Goal: Transaction & Acquisition: Book appointment/travel/reservation

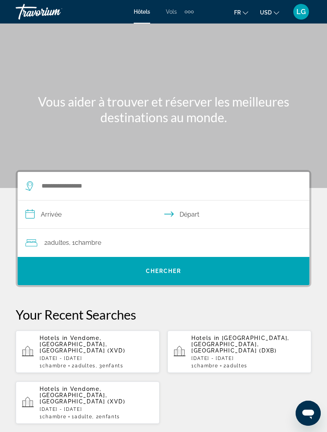
click at [193, 16] on div "Extra navigation items" at bounding box center [188, 12] width 9 height 12
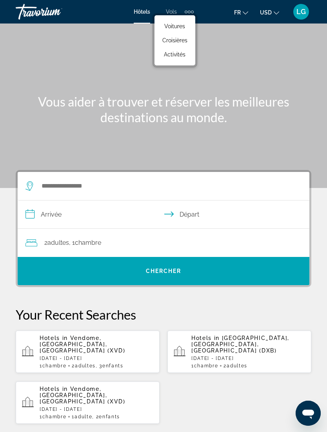
click at [177, 55] on span "Activités" at bounding box center [175, 54] width 22 height 6
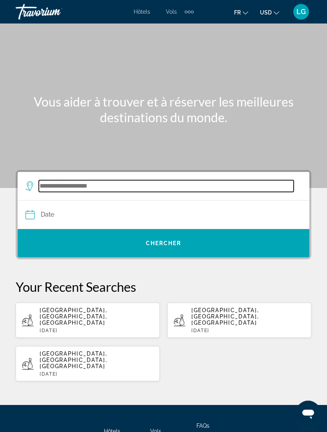
click at [76, 181] on input "Search widget" at bounding box center [166, 186] width 255 height 12
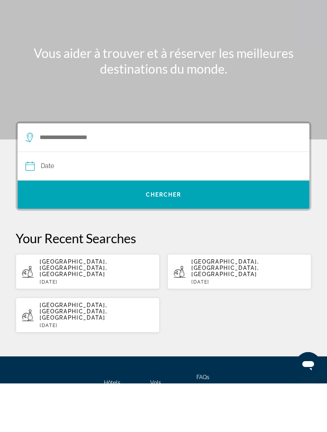
click at [107, 307] on span "[GEOGRAPHIC_DATA], [GEOGRAPHIC_DATA], [GEOGRAPHIC_DATA]" at bounding box center [73, 316] width 67 height 19
type input "**********"
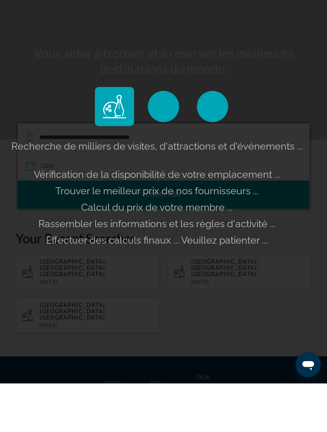
scroll to position [49, 0]
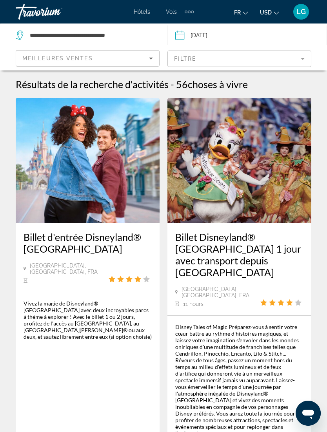
click at [101, 305] on div "Vivez la magie de Disneyland® [GEOGRAPHIC_DATA] avec deux incroyables parcs à t…" at bounding box center [87, 320] width 128 height 40
click at [107, 233] on h3 "Billet d'entrée Disneyland® [GEOGRAPHIC_DATA]" at bounding box center [87, 242] width 128 height 23
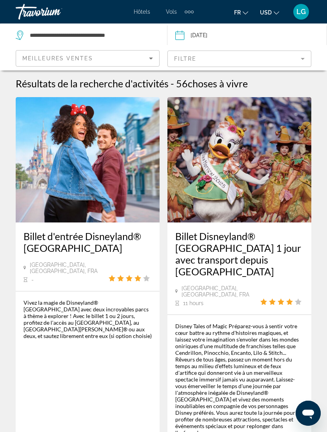
scroll to position [55, 0]
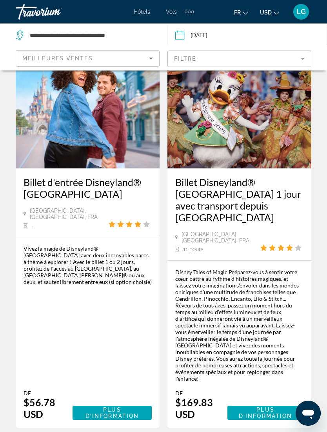
click at [114, 403] on span "Main content" at bounding box center [111, 412] width 79 height 19
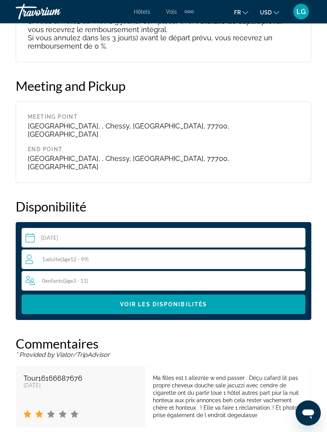
scroll to position [1573, 0]
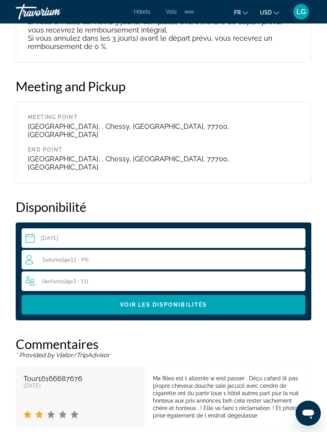
click at [89, 256] on span "( âge 12 - 99)" at bounding box center [74, 259] width 28 height 7
click at [92, 228] on input "Main content" at bounding box center [165, 239] width 287 height 22
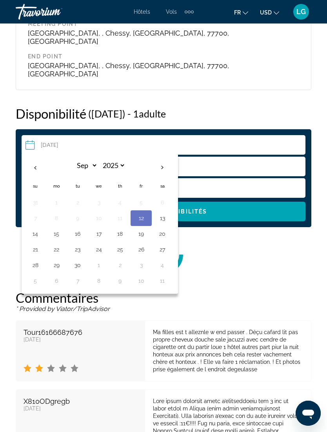
scroll to position [1674, 0]
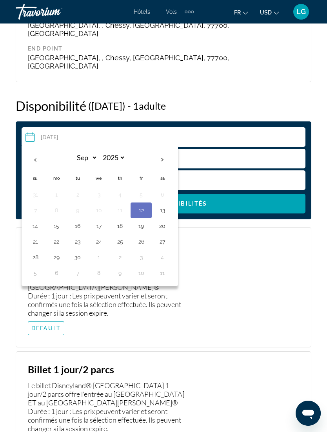
click at [164, 151] on th "Next month" at bounding box center [162, 159] width 21 height 17
select select "*"
click at [243, 239] on div "Main content" at bounding box center [250, 287] width 98 height 96
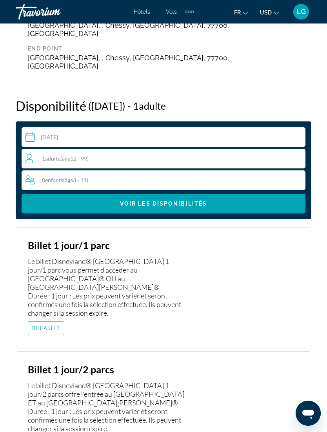
click at [114, 154] on div "1 Adulte Adultes ( âge 12 - 99)" at bounding box center [164, 158] width 279 height 9
click at [296, 154] on icon "Increment adults" at bounding box center [297, 158] width 7 height 9
click at [201, 201] on span "Voir les disponibilités" at bounding box center [163, 204] width 87 height 6
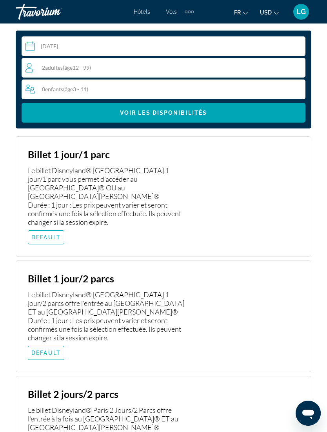
scroll to position [1760, 0]
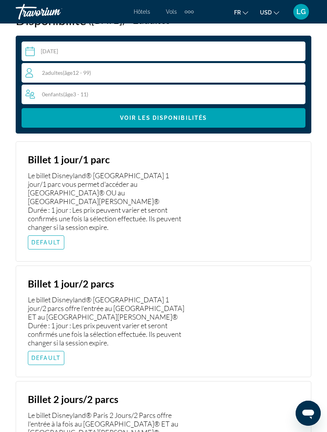
click at [49, 239] on span "DEFAULT" at bounding box center [45, 242] width 29 height 6
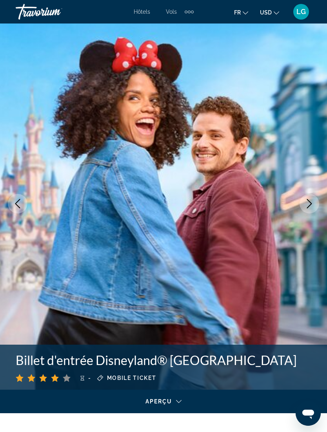
scroll to position [0, 0]
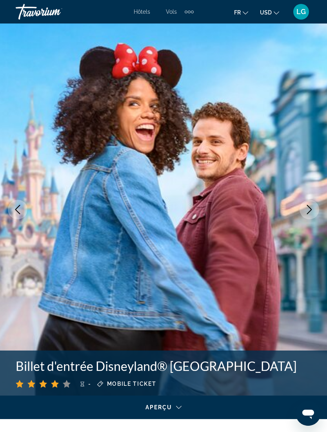
click at [307, 17] on button "LG" at bounding box center [301, 12] width 20 height 16
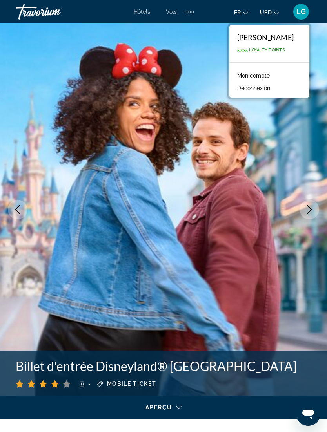
click at [272, 88] on button "Déconnexion" at bounding box center [253, 88] width 41 height 10
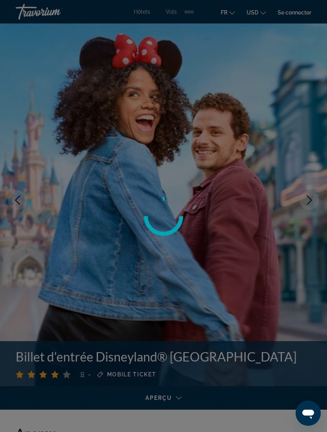
scroll to position [24, 0]
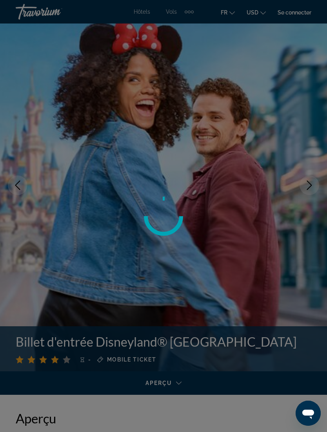
click at [296, 18] on div at bounding box center [163, 216] width 327 height 432
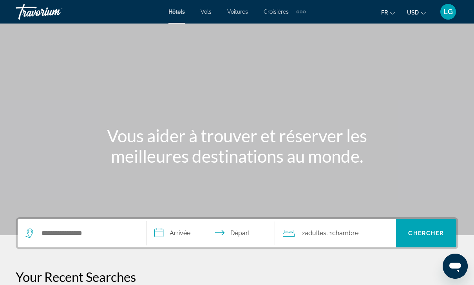
click at [303, 14] on div "Extra navigation items" at bounding box center [300, 12] width 9 height 12
click at [293, 27] on span "Activités" at bounding box center [289, 26] width 22 height 6
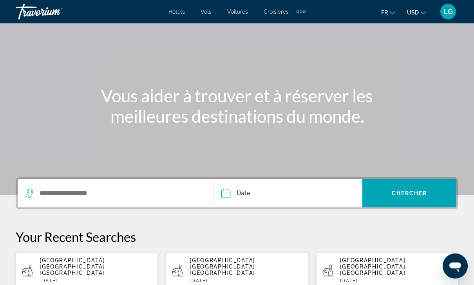
click at [46, 261] on span "[GEOGRAPHIC_DATA], [GEOGRAPHIC_DATA], [GEOGRAPHIC_DATA]" at bounding box center [73, 266] width 67 height 19
type input "**********"
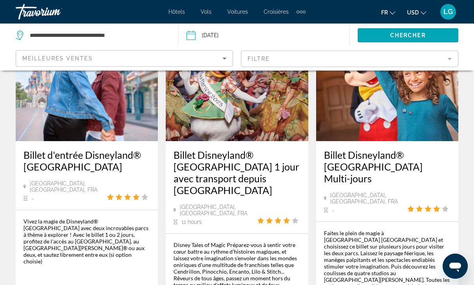
scroll to position [88, 0]
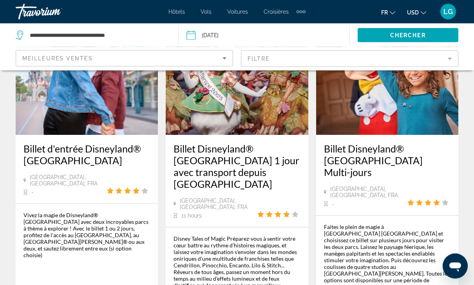
click at [104, 219] on div "Vivez la magie de Disneyland® [GEOGRAPHIC_DATA] avec deux incroyables parcs à t…" at bounding box center [86, 235] width 127 height 47
click at [112, 120] on img "Main content" at bounding box center [87, 72] width 142 height 125
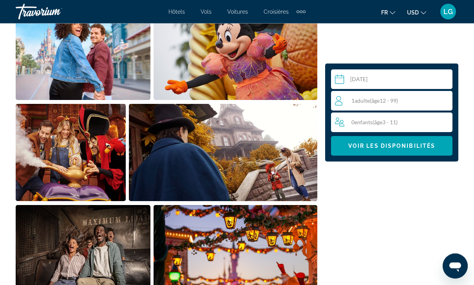
scroll to position [497, 0]
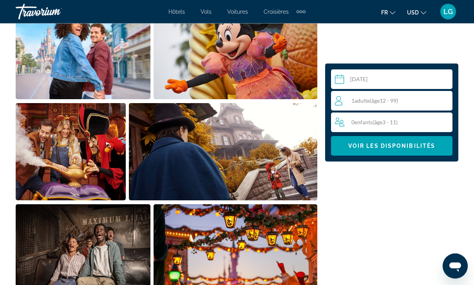
click at [326, 101] on div "1 Adulte Adultes ( âge 12 - 99)" at bounding box center [393, 100] width 117 height 9
click at [326, 102] on icon "Increment adults" at bounding box center [444, 100] width 7 height 9
click at [326, 153] on span "Main content" at bounding box center [391, 145] width 121 height 19
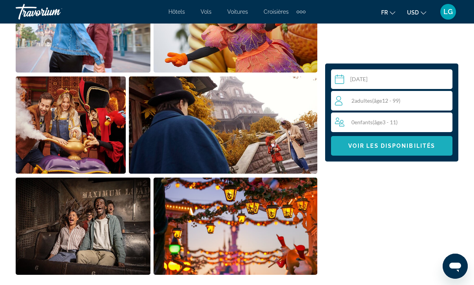
scroll to position [1666, 0]
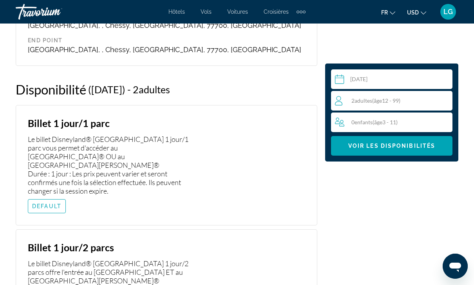
click at [58, 203] on span "DEFAULT" at bounding box center [46, 206] width 29 height 6
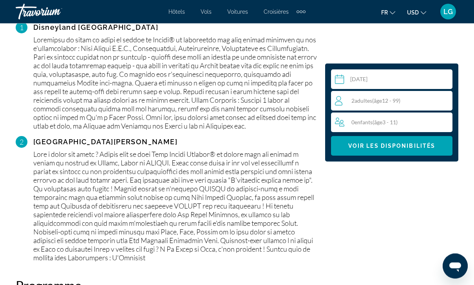
click at [326, 12] on span "LG" at bounding box center [447, 12] width 9 height 8
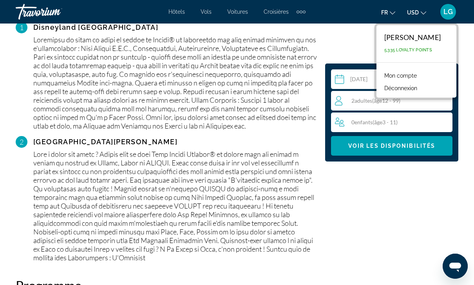
click at [326, 90] on button "Déconnexion" at bounding box center [400, 88] width 41 height 10
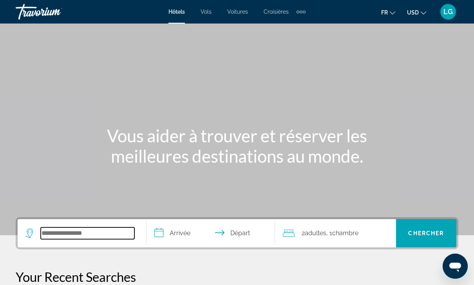
click at [124, 231] on input "Search widget" at bounding box center [88, 233] width 94 height 12
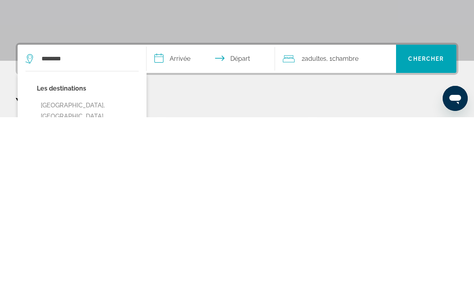
click at [94, 266] on button "Ile De Re, France" at bounding box center [88, 279] width 102 height 26
type input "**********"
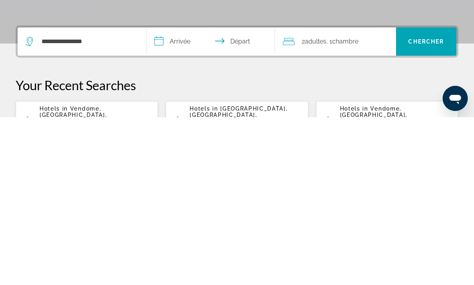
click at [192, 195] on input "**********" at bounding box center [212, 210] width 132 height 31
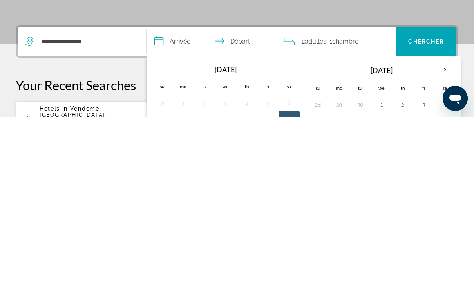
scroll to position [192, 0]
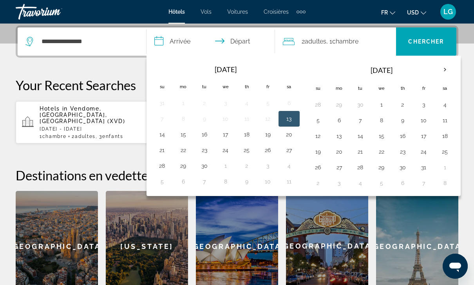
click at [427, 154] on button "24" at bounding box center [424, 151] width 13 height 11
click at [322, 170] on button "26" at bounding box center [318, 167] width 13 height 11
type input "**********"
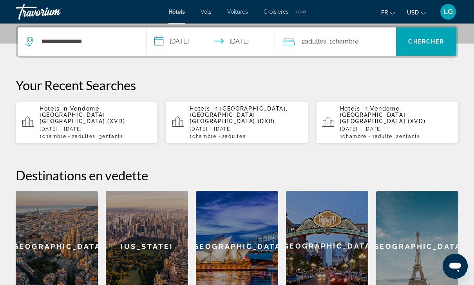
click at [375, 40] on div "2 Adulte Adultes , 1 Chambre pièces" at bounding box center [339, 41] width 113 height 11
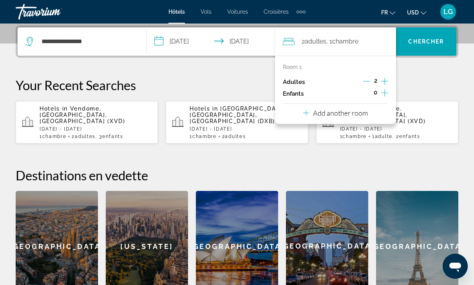
click at [387, 78] on icon "Increment adults" at bounding box center [384, 80] width 7 height 9
click at [384, 80] on icon "Increment adults" at bounding box center [384, 80] width 7 height 9
click at [386, 90] on icon "Increment children" at bounding box center [384, 92] width 7 height 9
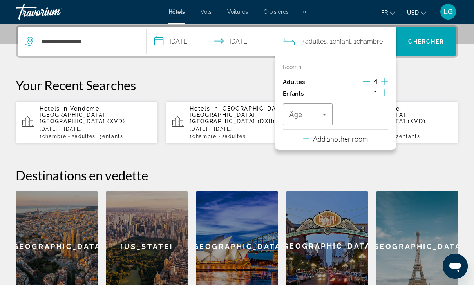
click at [368, 90] on icon "Decrement children" at bounding box center [366, 92] width 7 height 7
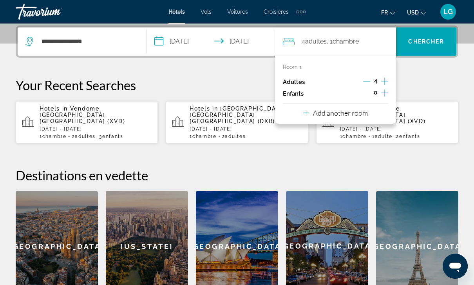
click at [361, 113] on p "Add another room" at bounding box center [340, 112] width 55 height 9
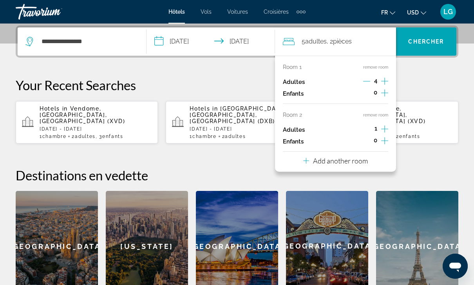
click at [368, 83] on icon "Decrement adults" at bounding box center [366, 81] width 7 height 7
click at [365, 80] on icon "Decrement adults" at bounding box center [366, 81] width 7 height 7
click at [387, 124] on icon "Increment adults" at bounding box center [384, 128] width 7 height 9
click at [385, 124] on icon "Increment adults" at bounding box center [384, 128] width 7 height 9
click at [365, 126] on icon "Decrement adults" at bounding box center [366, 128] width 7 height 7
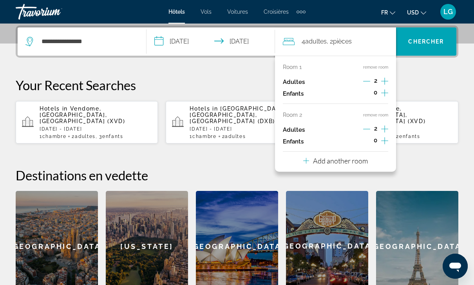
click at [429, 42] on span "Chercher" at bounding box center [426, 41] width 36 height 6
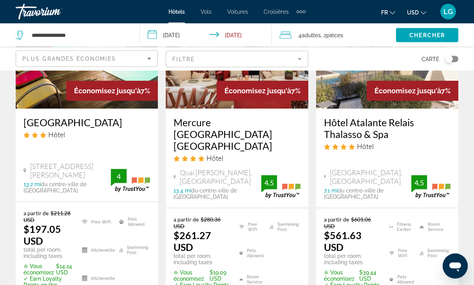
scroll to position [856, 0]
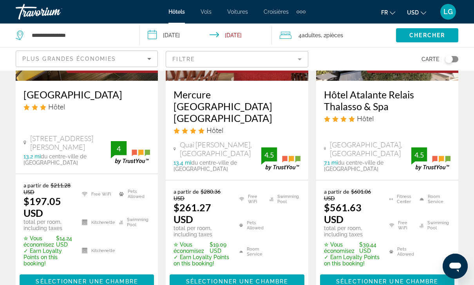
click at [402, 278] on span "Sélectionner une chambre" at bounding box center [387, 281] width 102 height 6
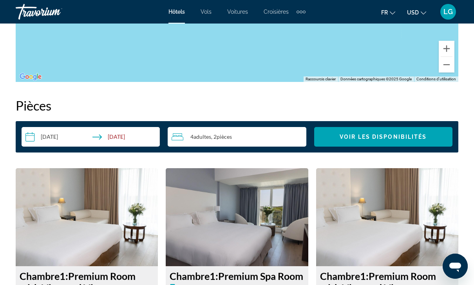
scroll to position [1077, 0]
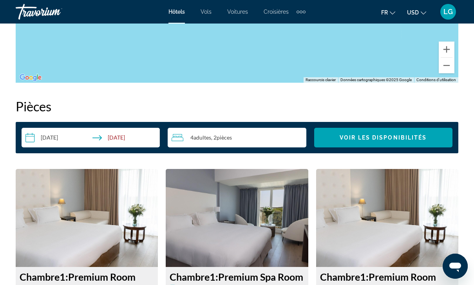
click at [406, 138] on span "Voir les disponibilités" at bounding box center [383, 137] width 87 height 6
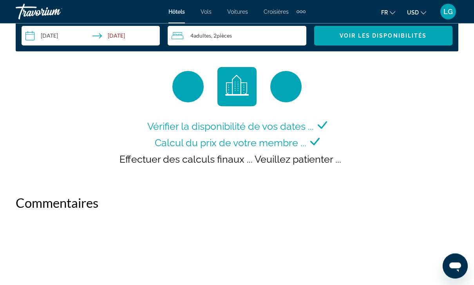
scroll to position [1179, 0]
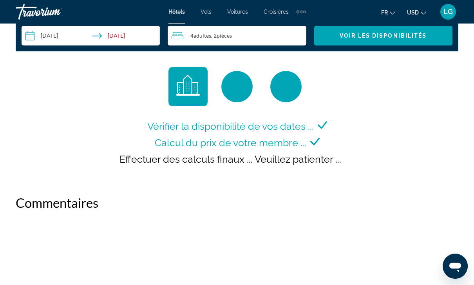
click at [446, 12] on span "LG" at bounding box center [447, 12] width 9 height 8
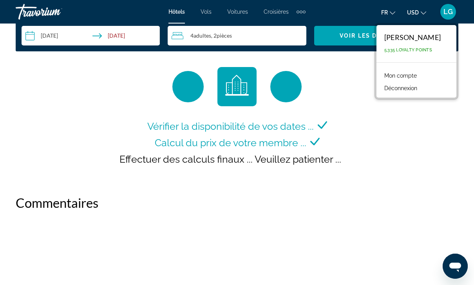
click at [421, 88] on button "Déconnexion" at bounding box center [400, 88] width 41 height 10
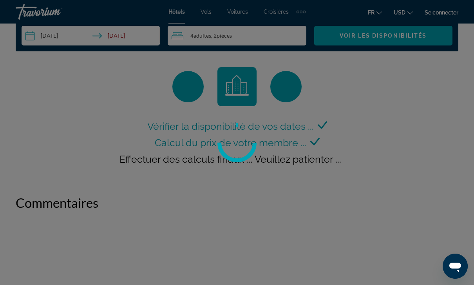
click at [69, 284] on div at bounding box center [237, 142] width 474 height 285
